Goal: Task Accomplishment & Management: Complete application form

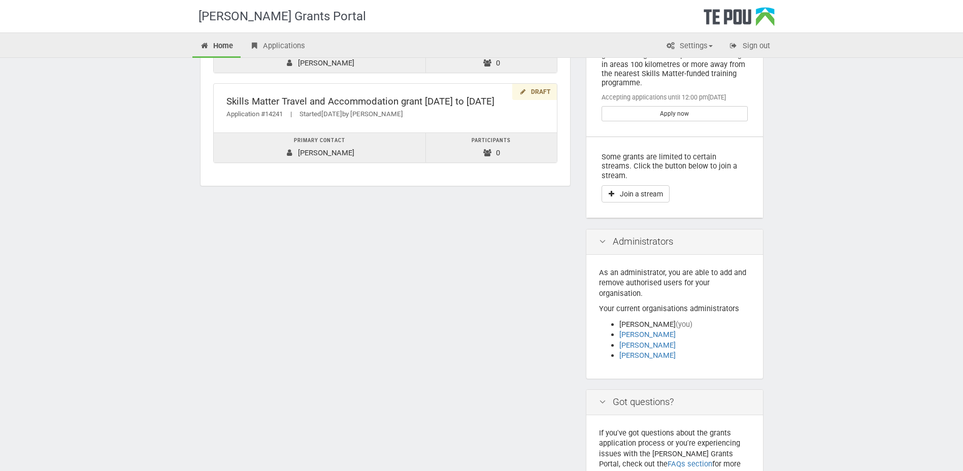
scroll to position [152, 0]
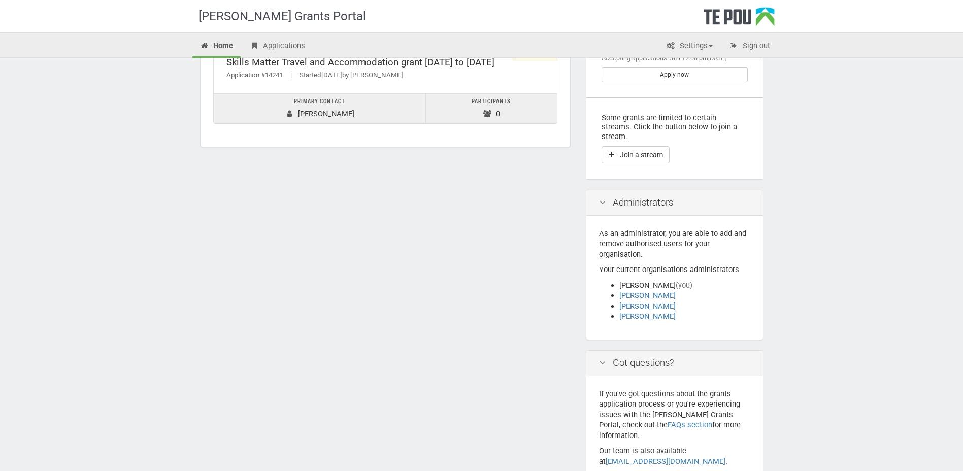
click at [604, 198] on icon at bounding box center [602, 203] width 12 height 10
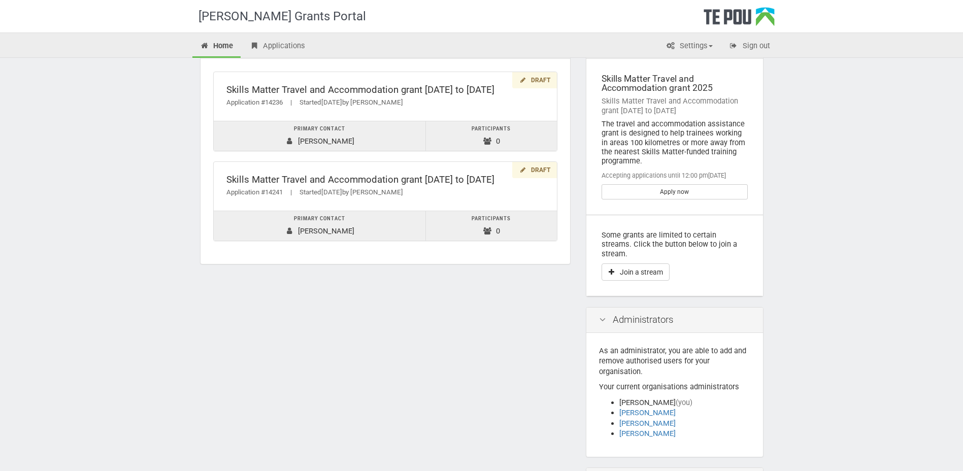
scroll to position [0, 0]
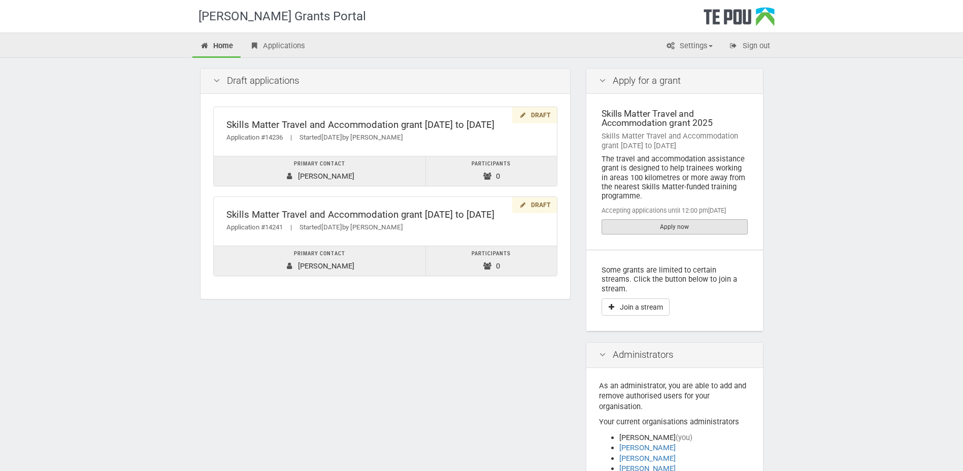
click at [672, 224] on link "Apply now" at bounding box center [675, 226] width 146 height 15
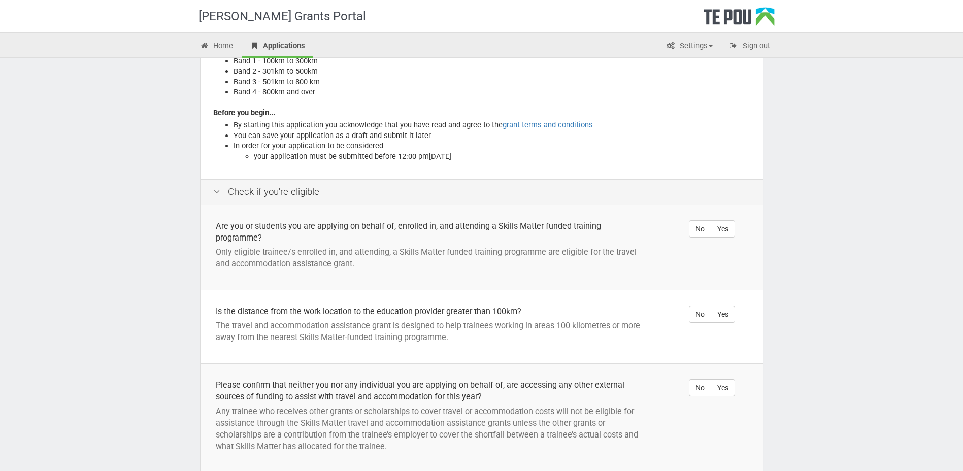
scroll to position [152, 0]
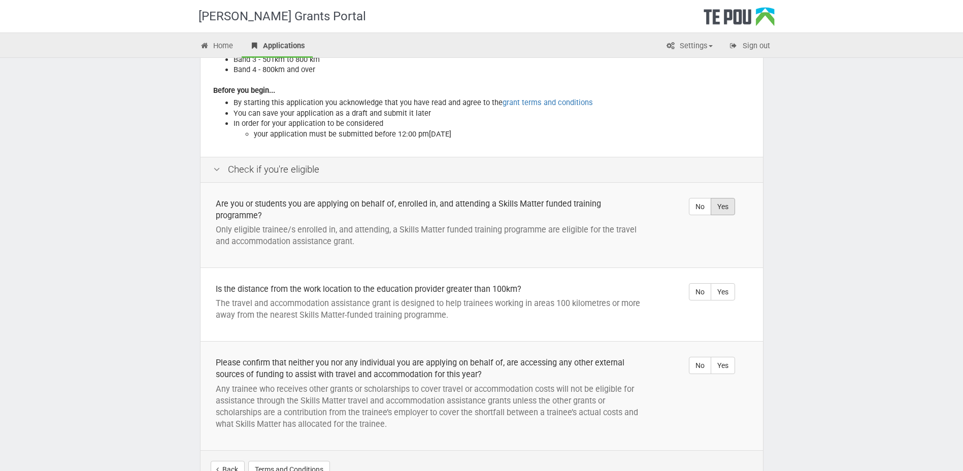
click at [725, 206] on label "Yes" at bounding box center [723, 206] width 24 height 17
radio input "true"
click at [725, 289] on label "Yes" at bounding box center [723, 291] width 24 height 17
radio input "true"
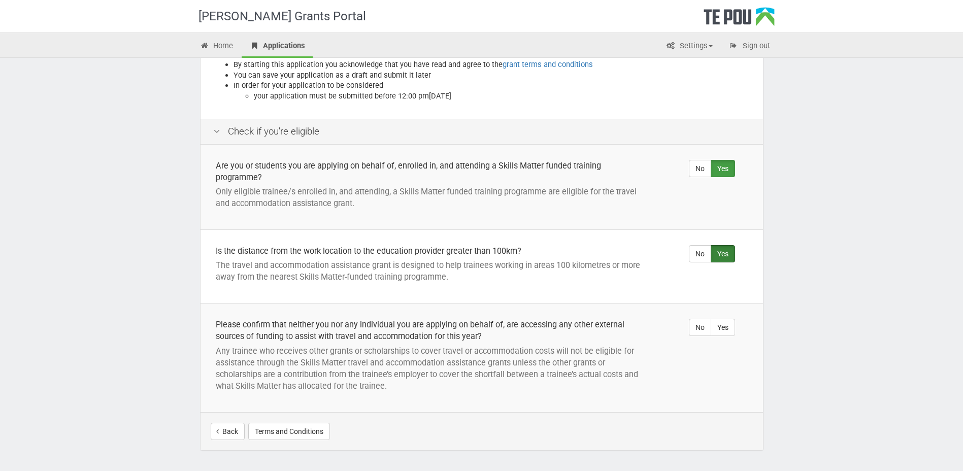
scroll to position [173, 0]
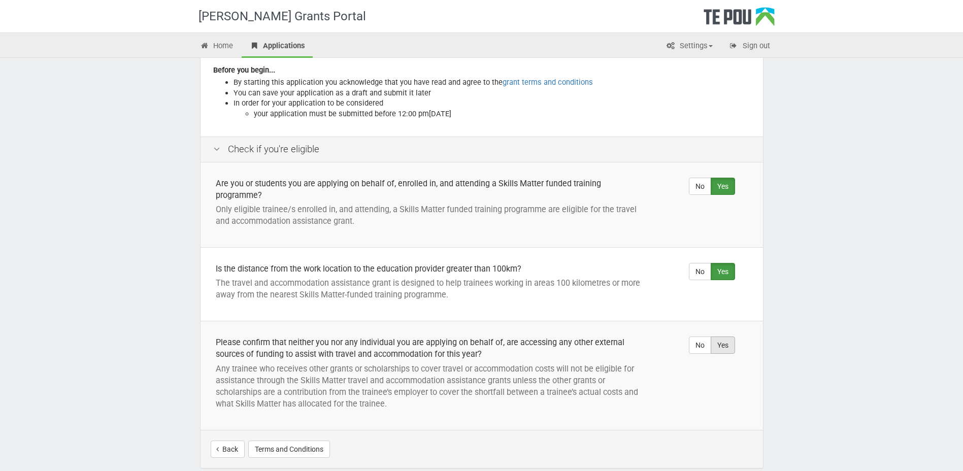
click at [721, 345] on label "Yes" at bounding box center [723, 345] width 24 height 17
radio input "true"
click at [695, 447] on button "Start your application" at bounding box center [709, 449] width 88 height 17
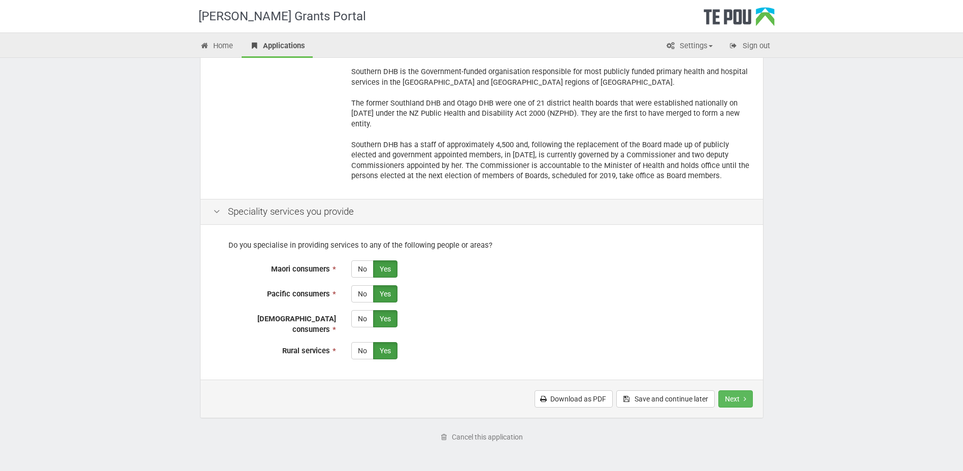
scroll to position [214, 0]
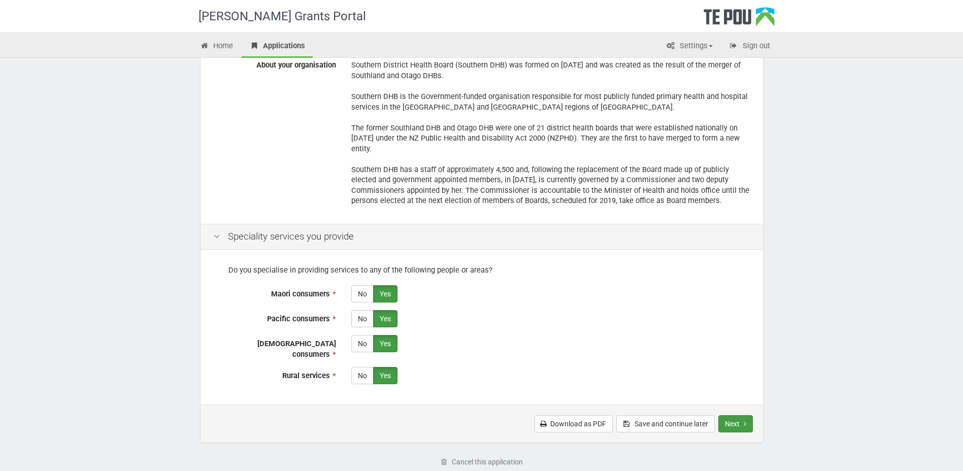
click at [735, 415] on button "Next" at bounding box center [735, 423] width 35 height 17
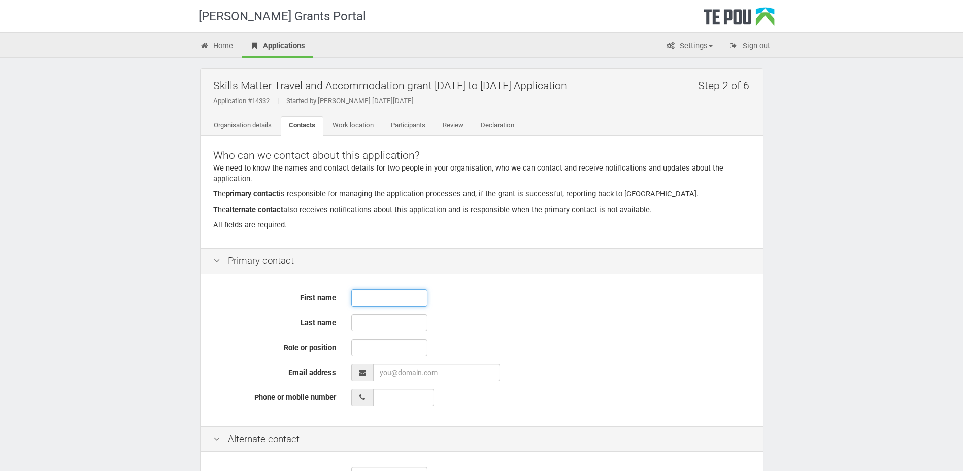
click at [358, 296] on input "text" at bounding box center [389, 297] width 76 height 17
type input "[PERSON_NAME]"
click at [362, 322] on input "text" at bounding box center [389, 322] width 76 height 17
type input "Ryan"
click at [363, 351] on input "text" at bounding box center [389, 347] width 76 height 17
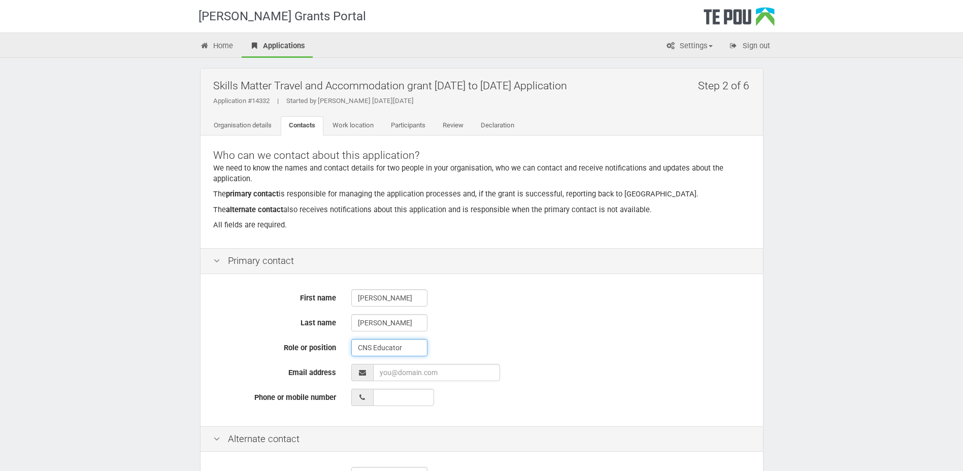
type input "CNS Educator"
click at [381, 374] on input "EmailAddress" at bounding box center [436, 372] width 127 height 17
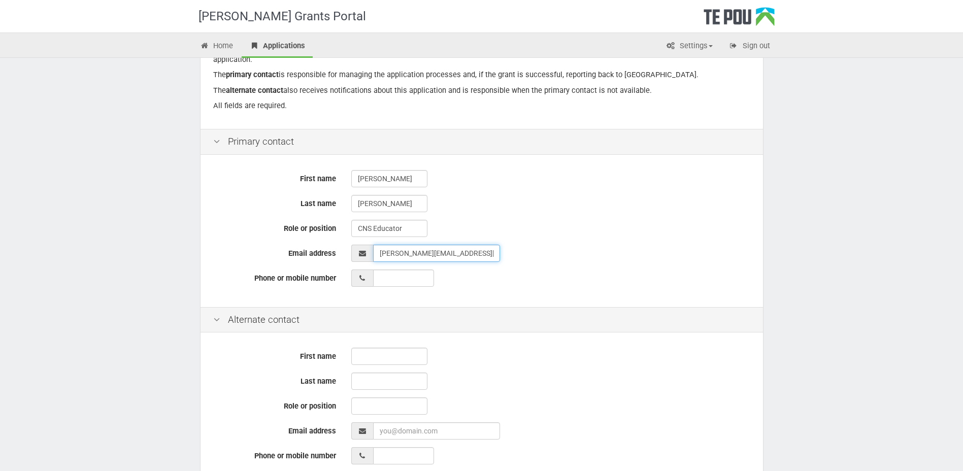
scroll to position [152, 0]
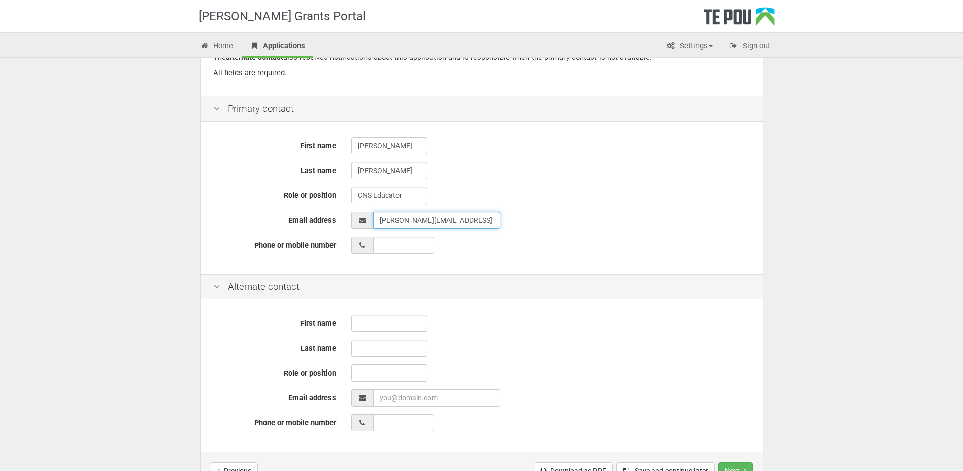
type input "colette.ryan1969@gmail.com"
click at [382, 247] on input "__ ___ ______" at bounding box center [403, 245] width 61 height 17
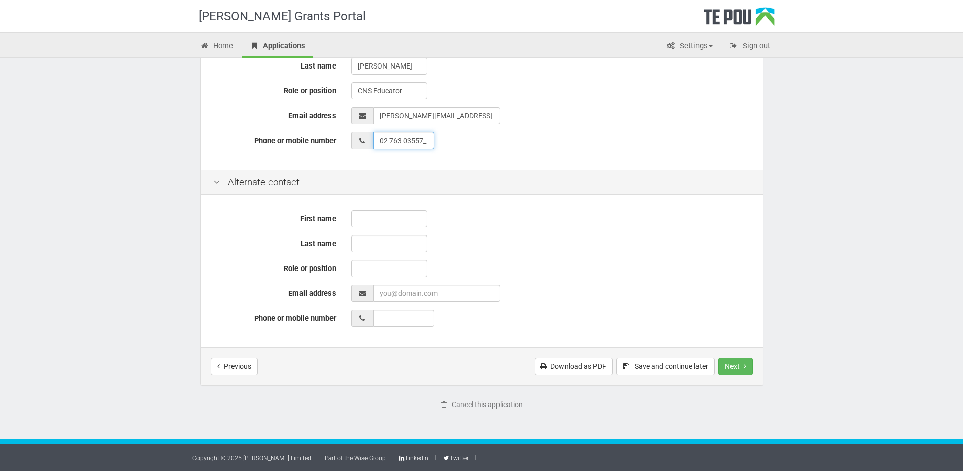
scroll to position [257, 0]
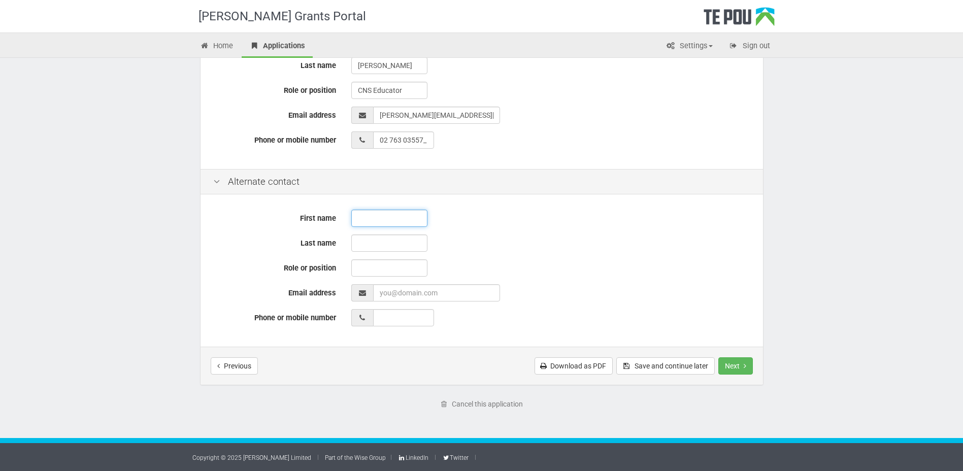
type input "02 763 03557"
click at [360, 218] on input "text" at bounding box center [389, 218] width 76 height 17
type input "Colette"
click at [369, 240] on input "text" at bounding box center [389, 243] width 76 height 17
type input "Ryan"
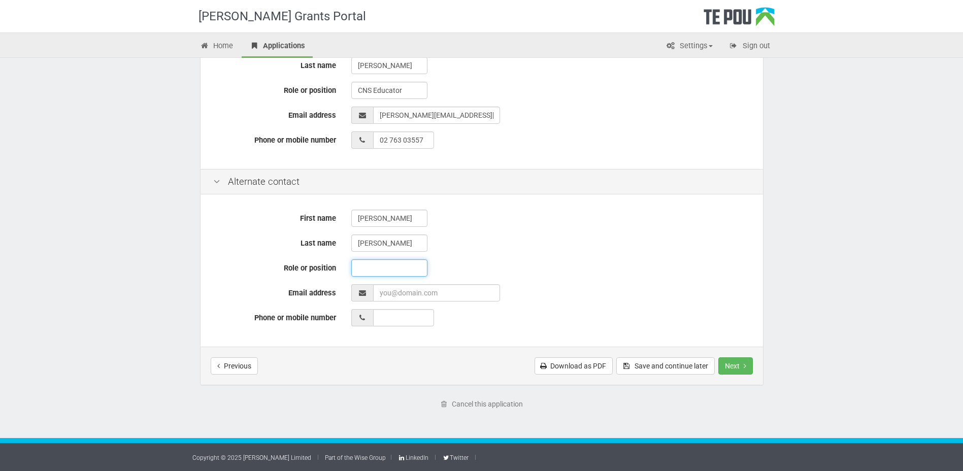
click at [359, 268] on input "text" at bounding box center [389, 267] width 76 height 17
type input "CNS Educator"
click at [379, 294] on input "EmailAddress" at bounding box center [436, 292] width 127 height 17
type input "colette.ryan@southerndhb.govt.nz"
click at [379, 319] on input "__ ___ ______" at bounding box center [403, 317] width 61 height 17
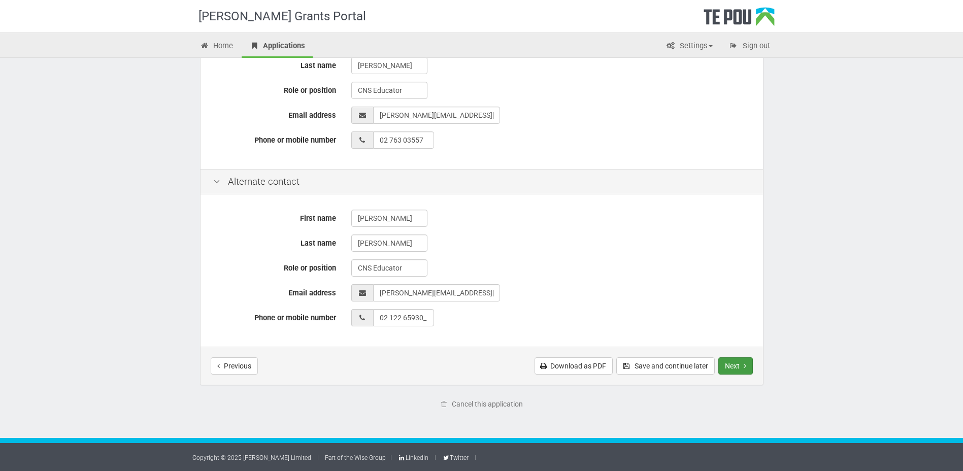
type input "02 122 65930"
click at [739, 366] on button "Next" at bounding box center [735, 365] width 35 height 17
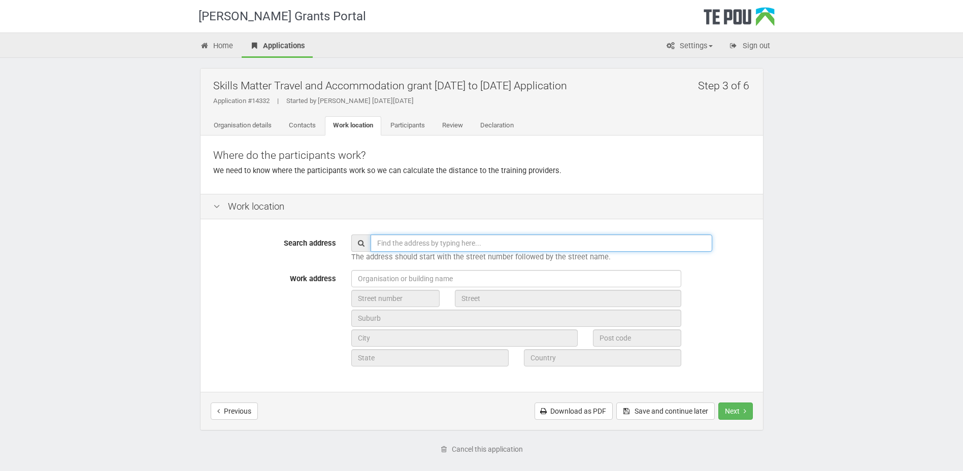
click at [378, 241] on input "text" at bounding box center [542, 243] width 342 height 17
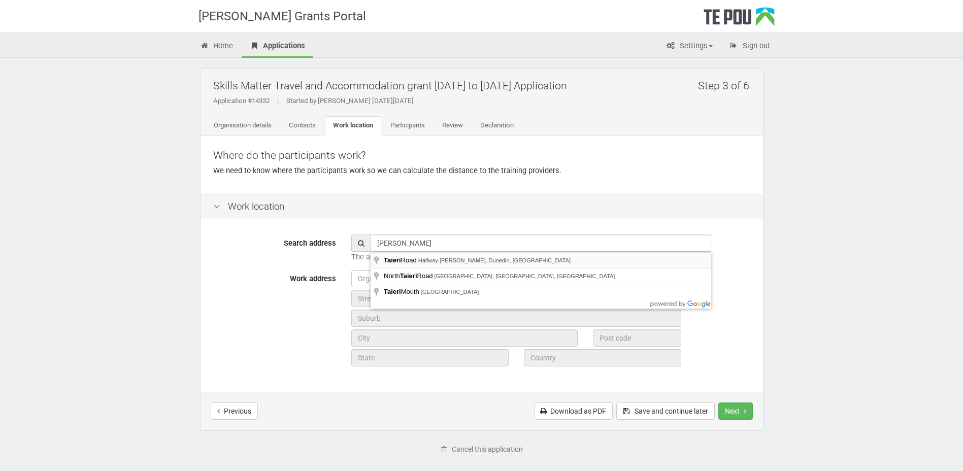
type input "[GEOGRAPHIC_DATA][PERSON_NAME], [GEOGRAPHIC_DATA]"
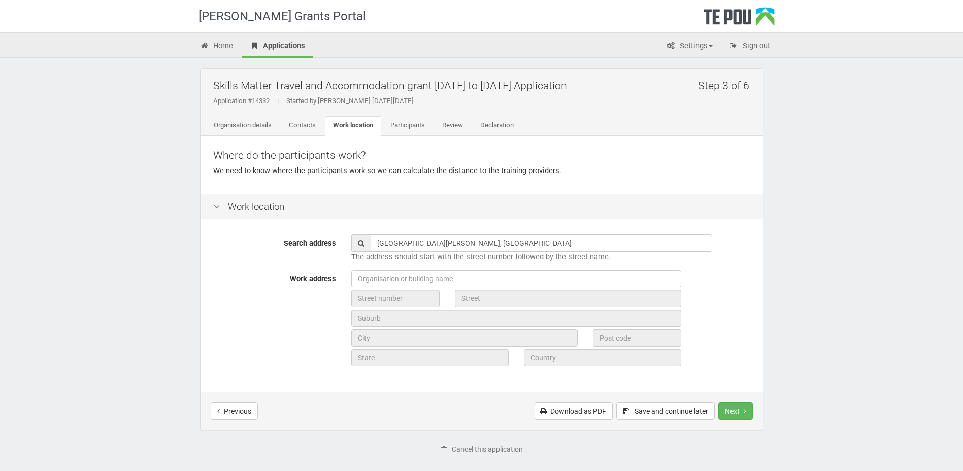
type input "[GEOGRAPHIC_DATA]"
type input "Dunedin"
type input "9010"
type input "Otago Region"
type input "[GEOGRAPHIC_DATA]"
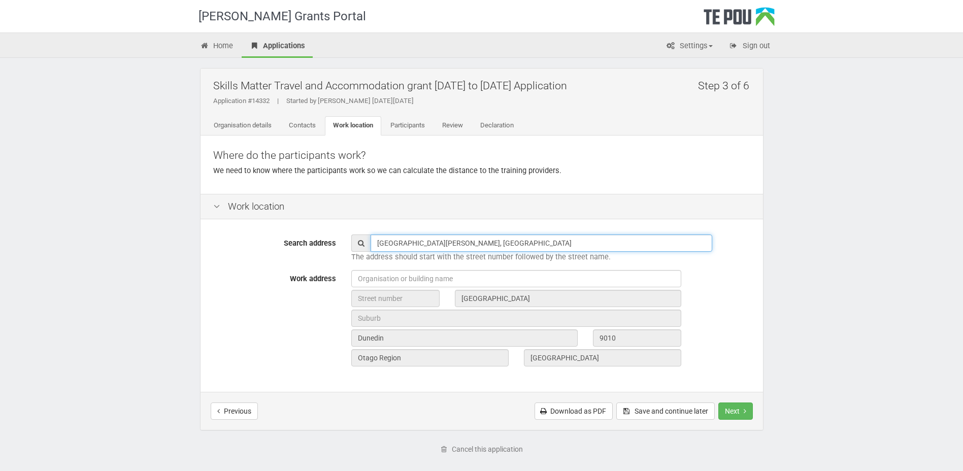
click at [377, 240] on input "Taieri Road, Halfway Bush, Dunedin, New Zealand" at bounding box center [542, 243] width 342 height 17
type input "369 Taieri Road, Halfway Bush, Dunedin, New Zealand"
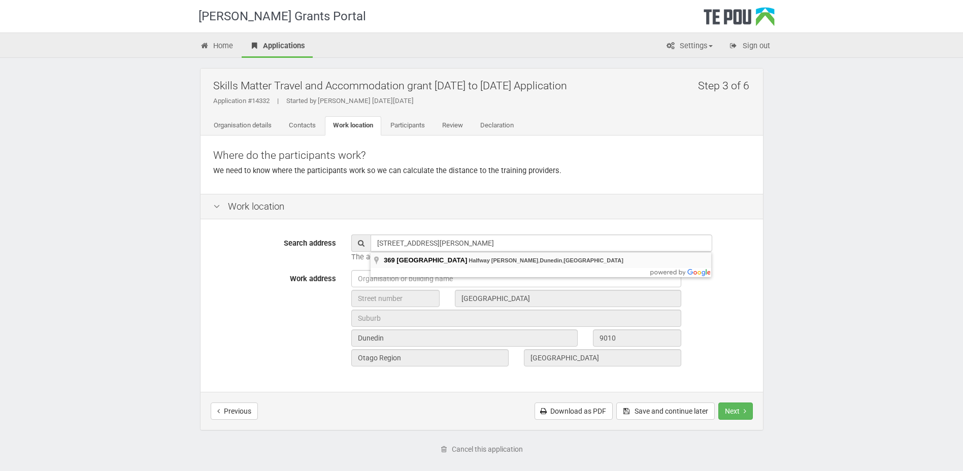
type input "369"
type input "Taieri Road"
type input "Dunedin"
type input "9010"
type input "Otago Region"
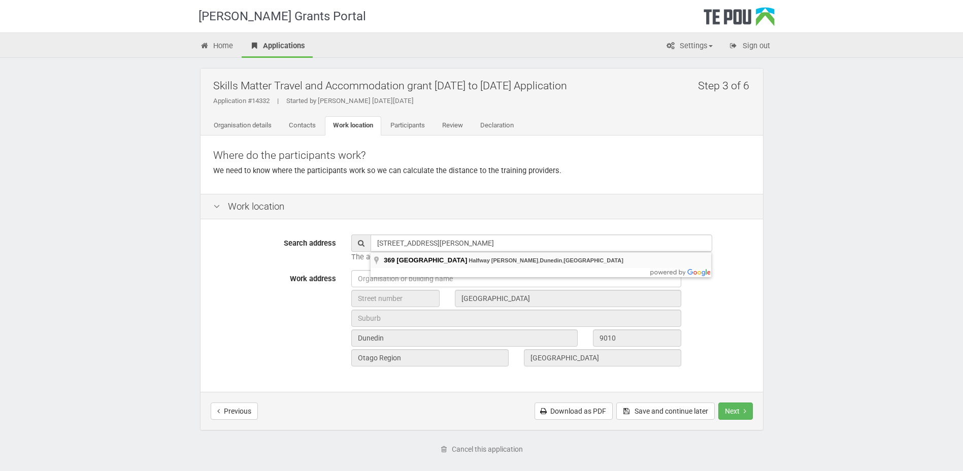
type input "New Zealand"
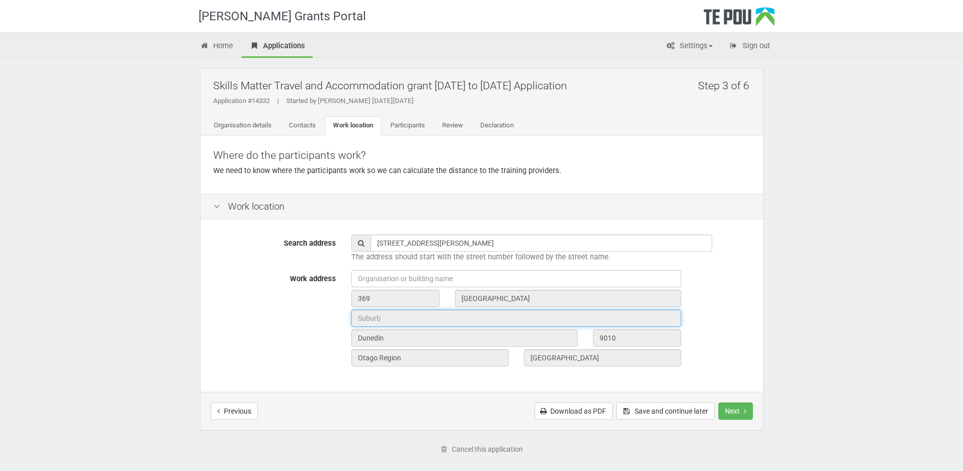
click at [362, 317] on input "text" at bounding box center [516, 318] width 330 height 17
click at [358, 318] on input "text" at bounding box center [516, 318] width 330 height 17
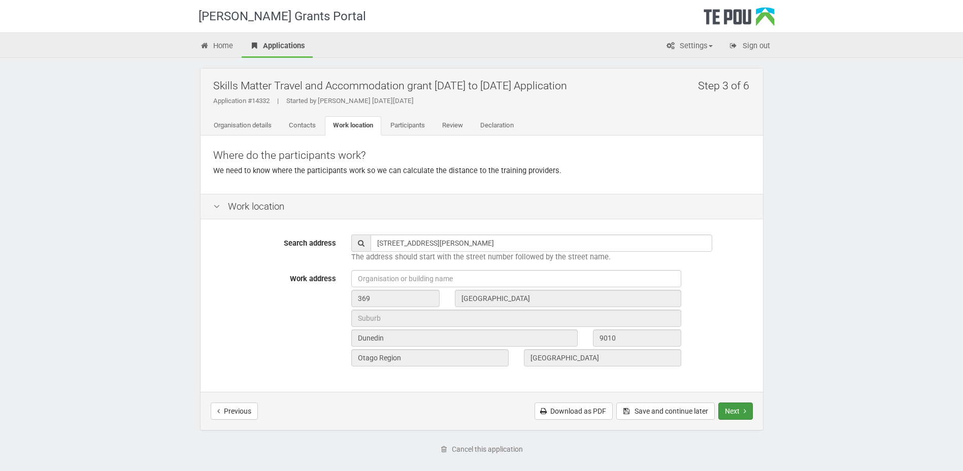
click at [733, 410] on button "Next" at bounding box center [735, 411] width 35 height 17
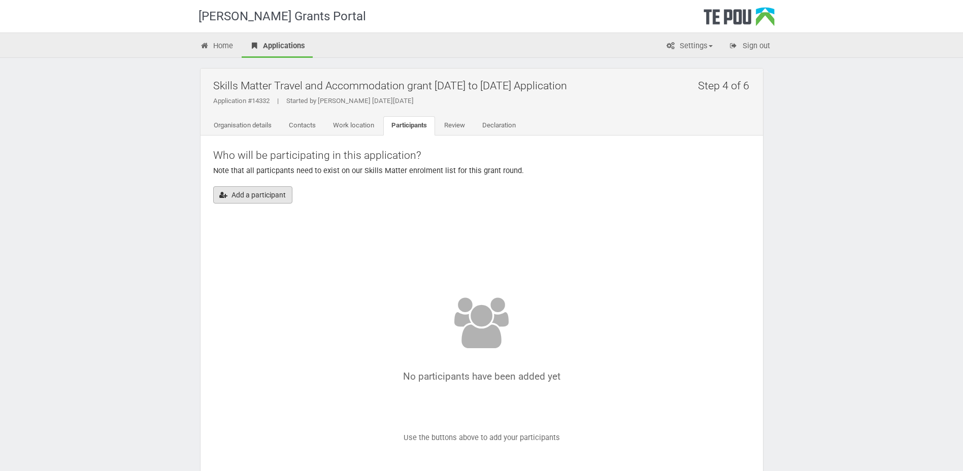
click at [262, 193] on button "Add a participant" at bounding box center [252, 194] width 79 height 17
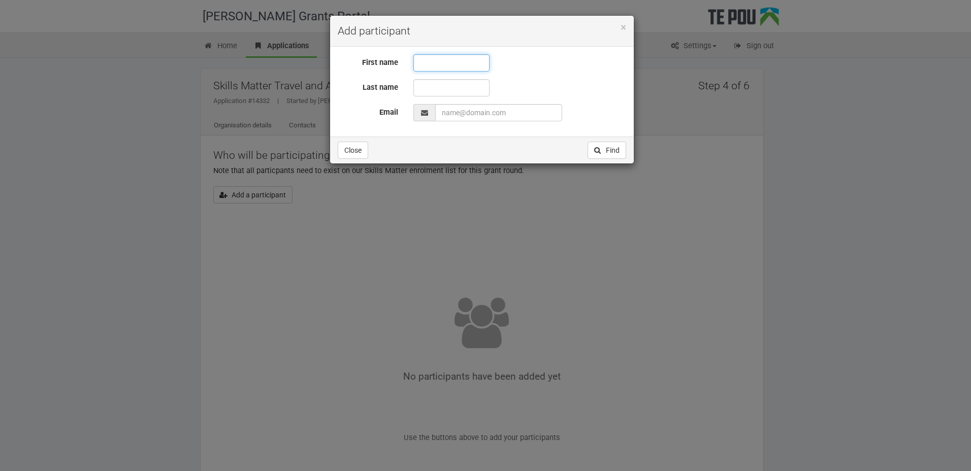
click at [424, 64] on input "text" at bounding box center [451, 62] width 76 height 17
type input "Colette"
click at [421, 85] on input "text" at bounding box center [451, 87] width 76 height 17
type input "Ryan"
click at [443, 112] on input "EmailAddress" at bounding box center [498, 112] width 127 height 17
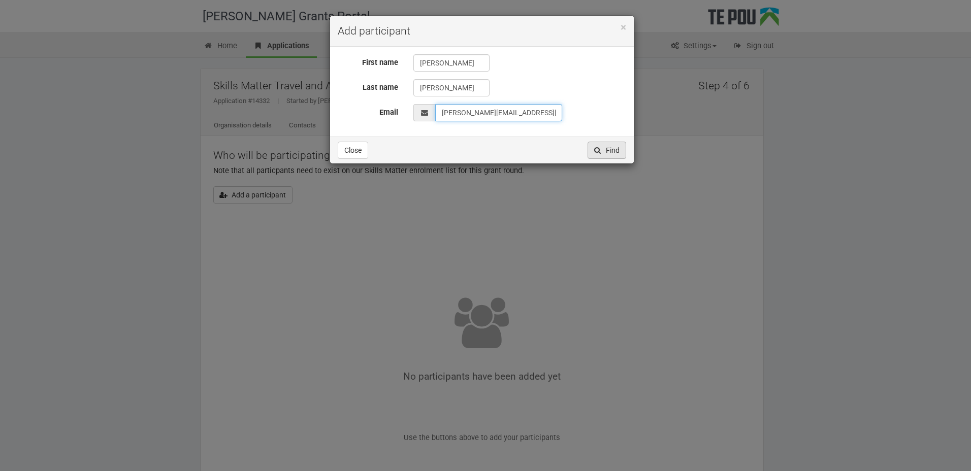
type input "colette.ryan1969@gmail.com"
click at [610, 149] on button "Find" at bounding box center [606, 150] width 39 height 17
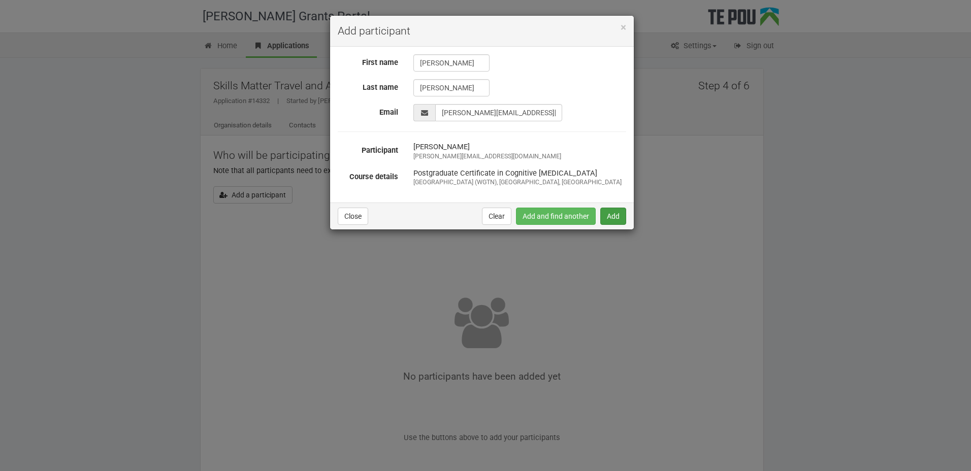
click at [616, 215] on button "Add" at bounding box center [613, 216] width 26 height 17
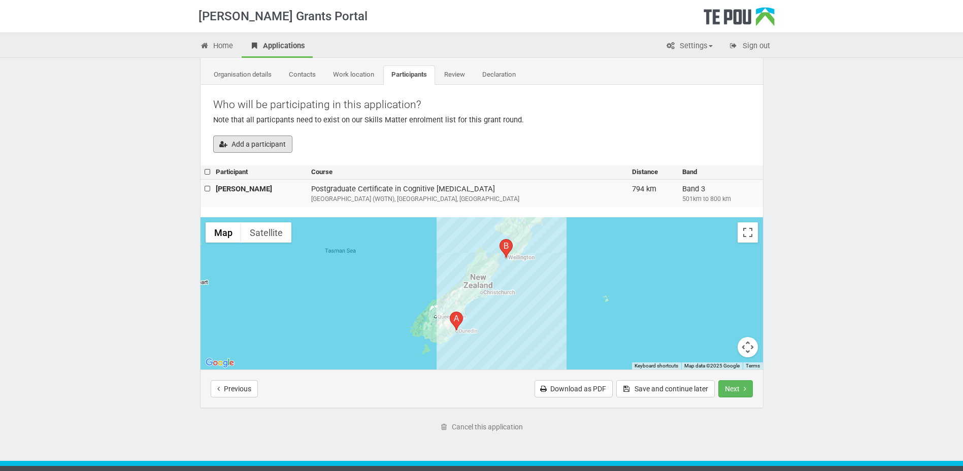
scroll to position [73, 0]
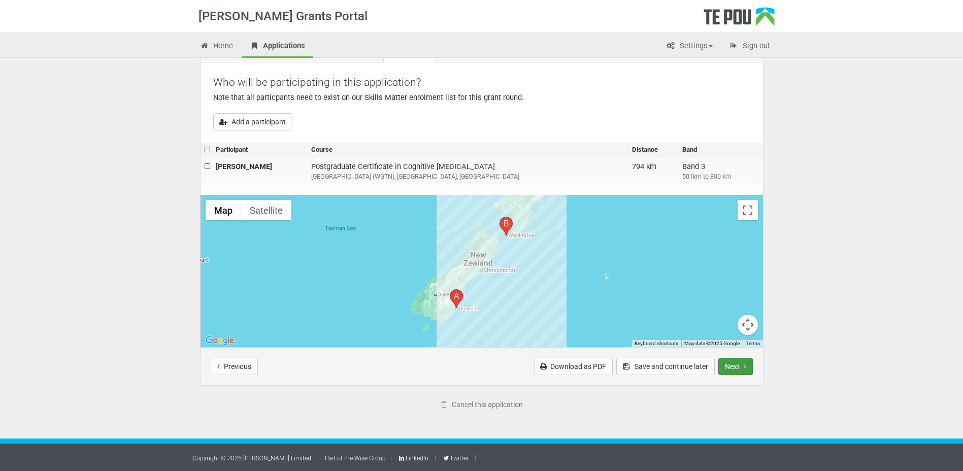
click at [738, 366] on button "Next" at bounding box center [735, 366] width 35 height 17
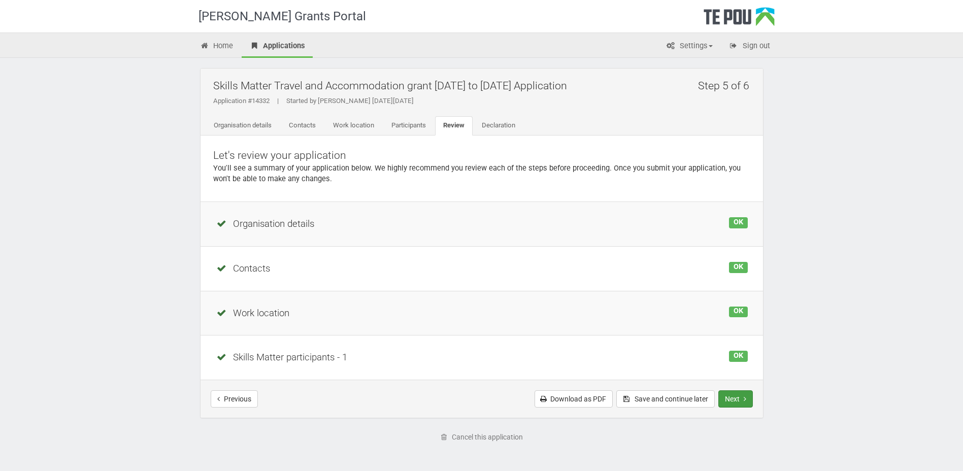
click at [736, 398] on button "Next" at bounding box center [735, 398] width 35 height 17
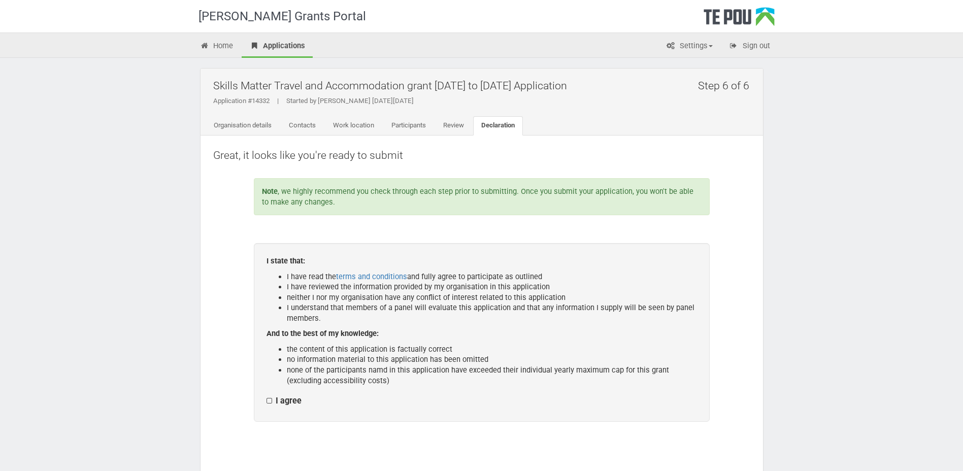
click at [270, 402] on label "I agree" at bounding box center [284, 401] width 35 height 11
click at [267, 396] on input "I agree" at bounding box center [266, 395] width 1 height 1
checkbox input "true"
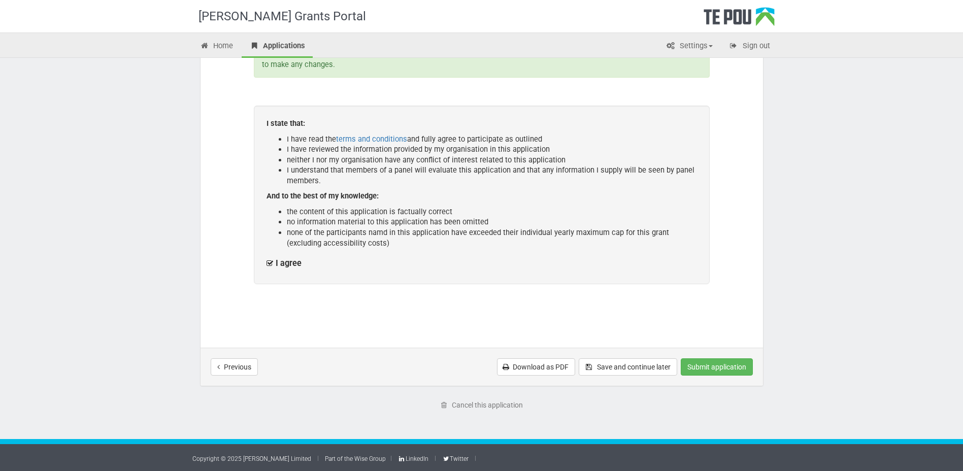
scroll to position [139, 0]
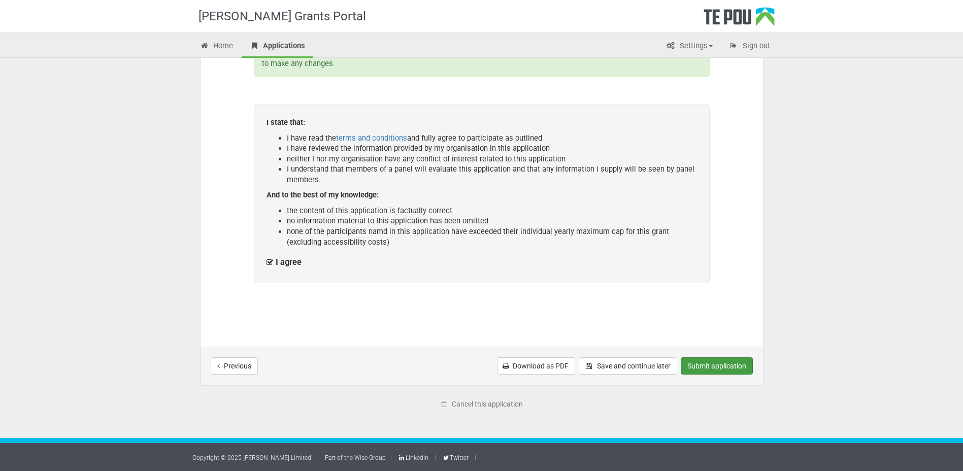
click at [706, 364] on button "Submit application" at bounding box center [717, 365] width 72 height 17
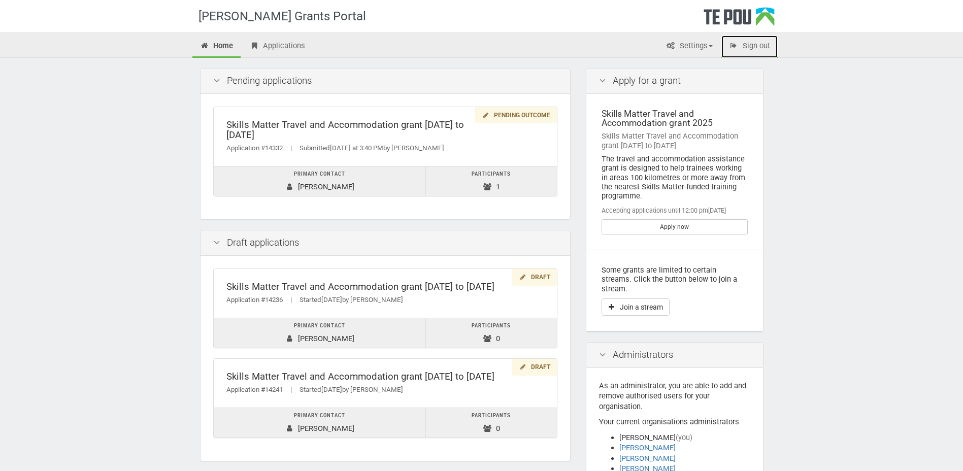
click at [755, 44] on link "Sign out" at bounding box center [749, 47] width 56 height 22
